Goal: Task Accomplishment & Management: Use online tool/utility

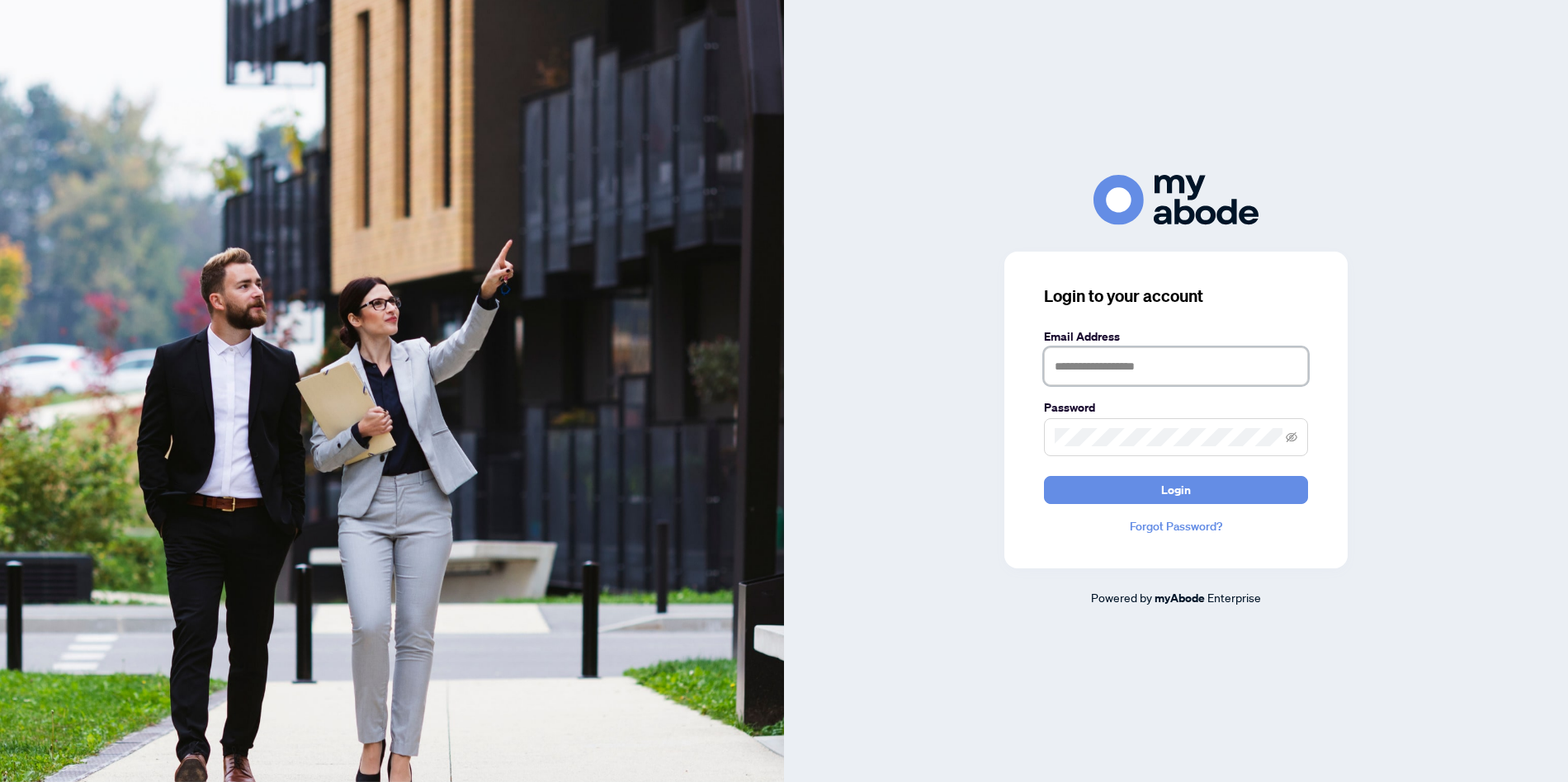
click at [1224, 357] on input "text" at bounding box center [1175, 366] width 264 height 38
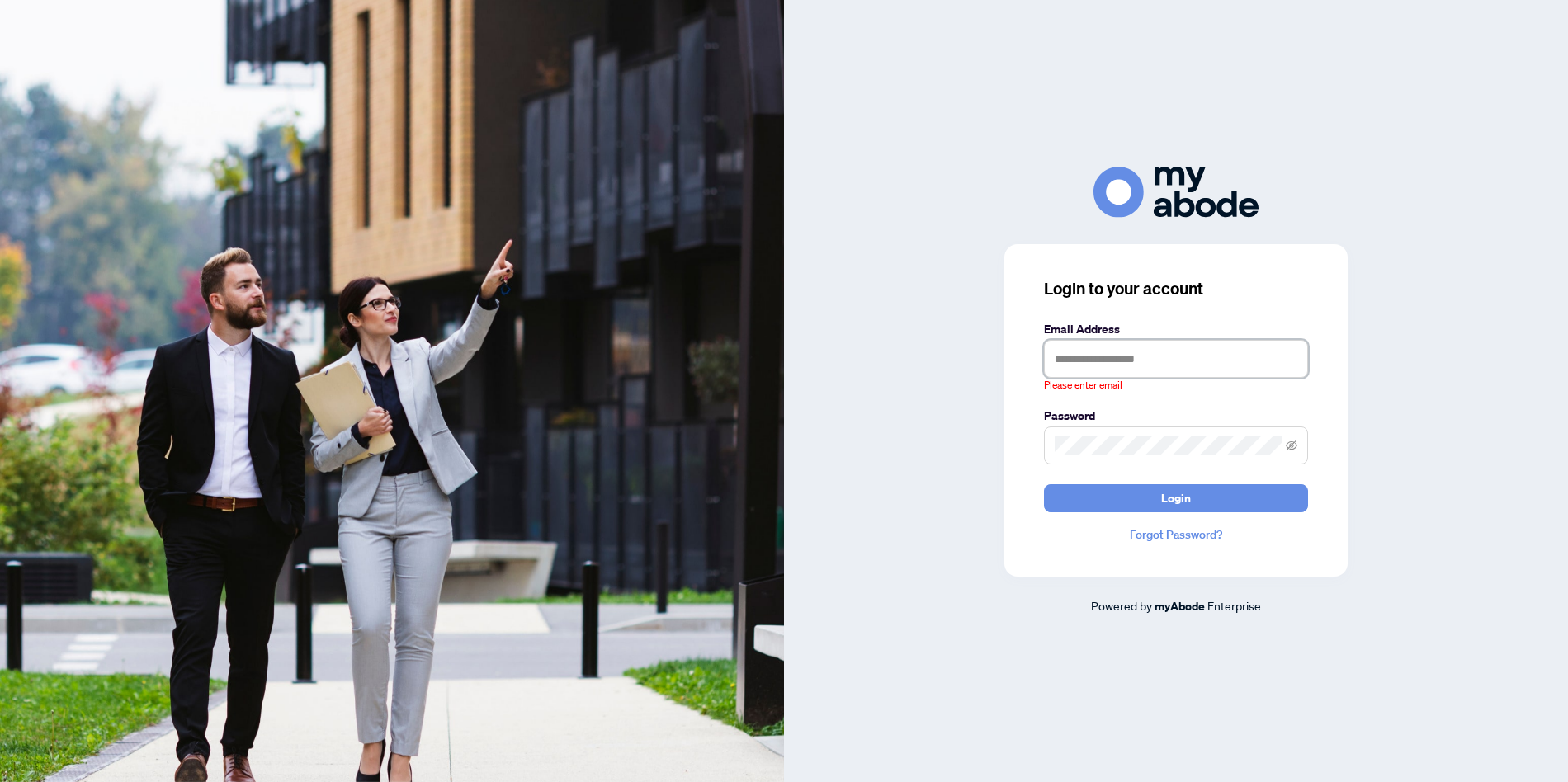
type input "**********"
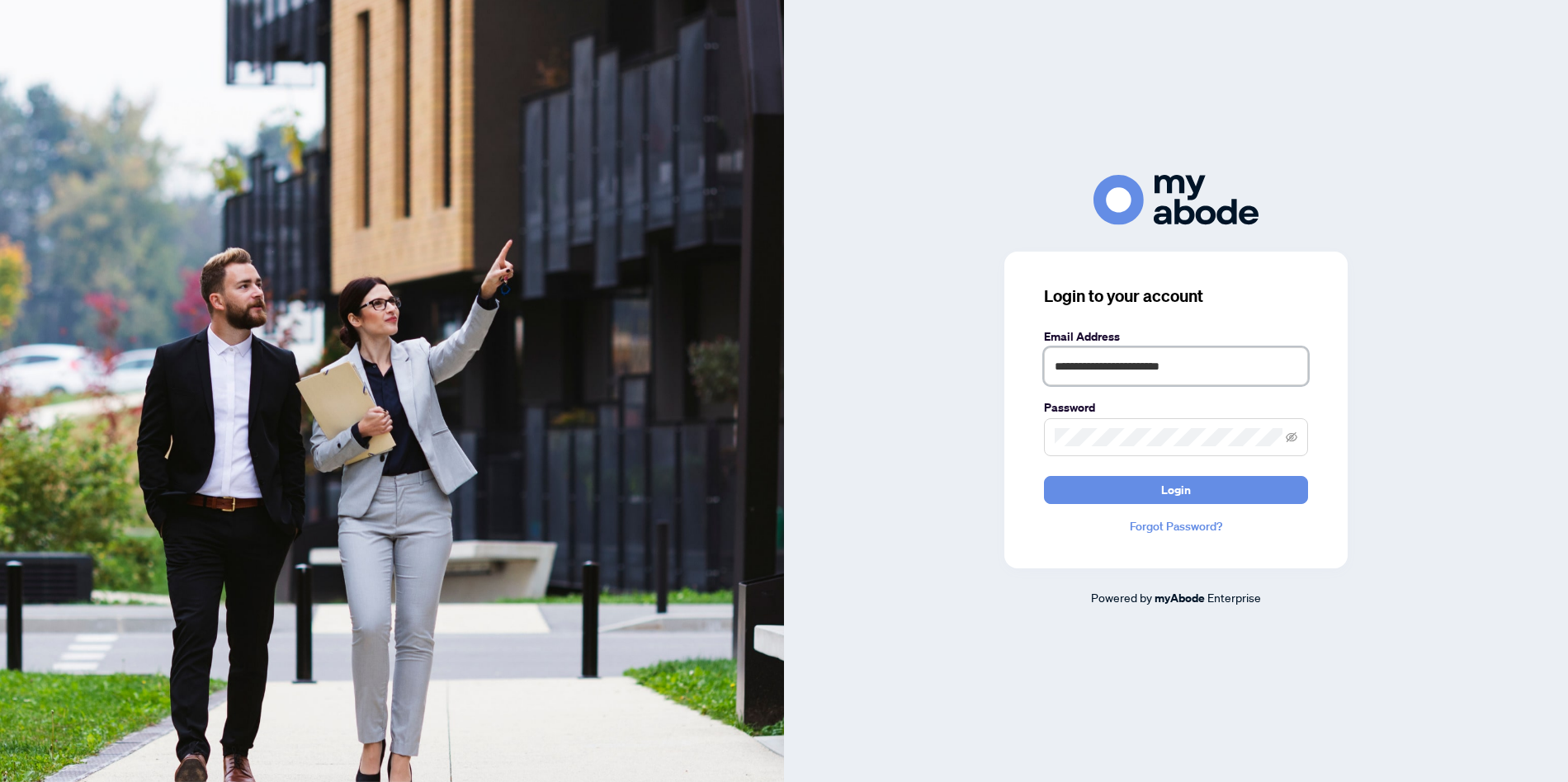
click at [1043, 476] on button "Login" at bounding box center [1175, 490] width 264 height 28
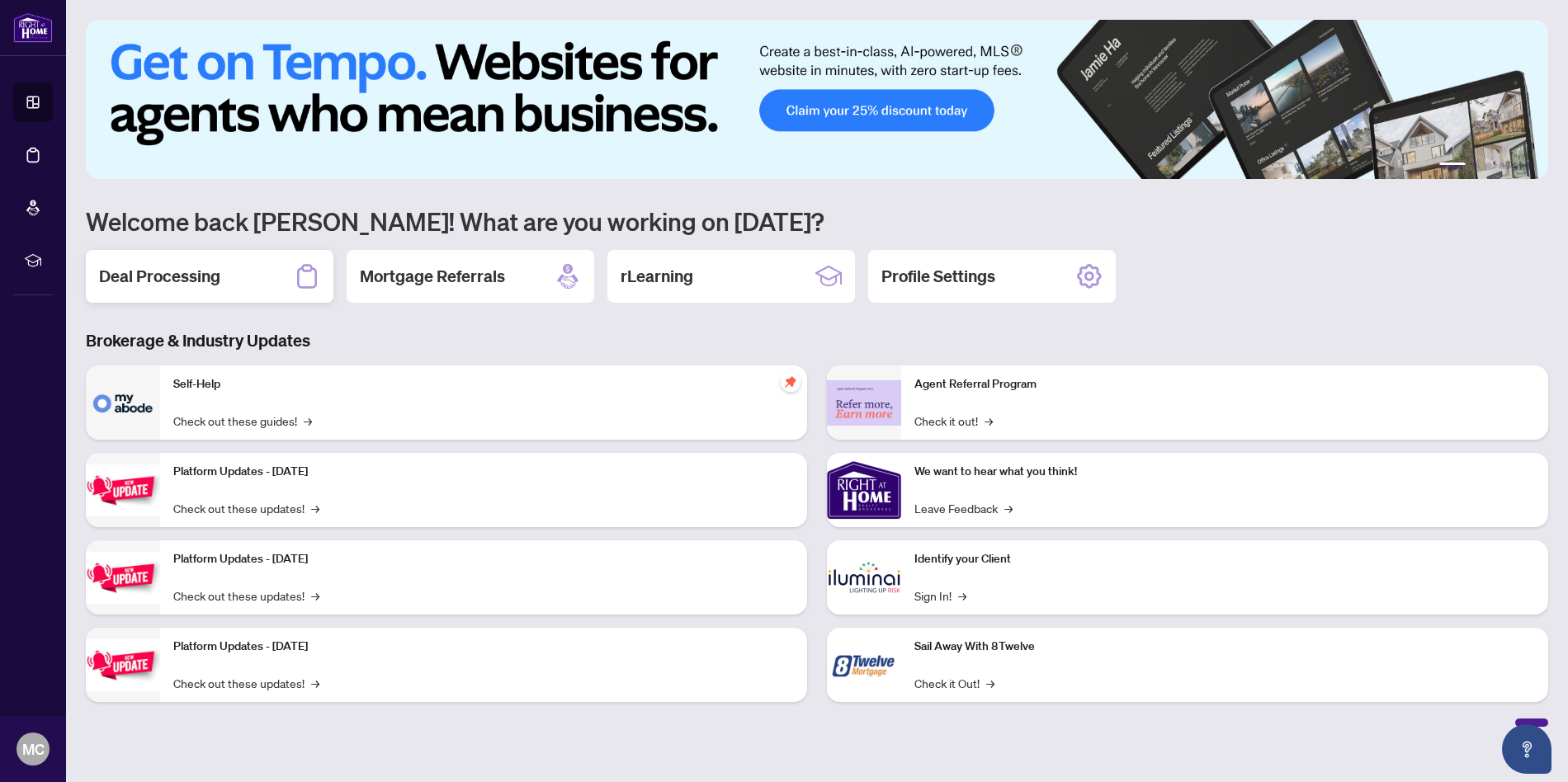
click at [160, 284] on h2 "Deal Processing" at bounding box center [159, 276] width 121 height 23
